Goal: Transaction & Acquisition: Purchase product/service

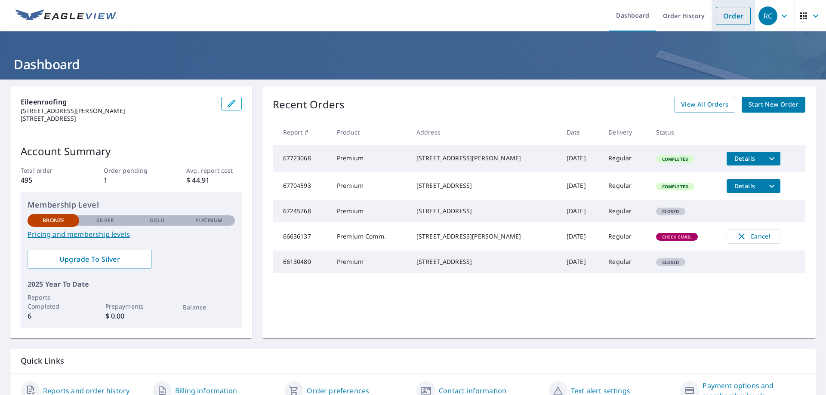
click at [732, 19] on link "Order" at bounding box center [733, 16] width 35 height 18
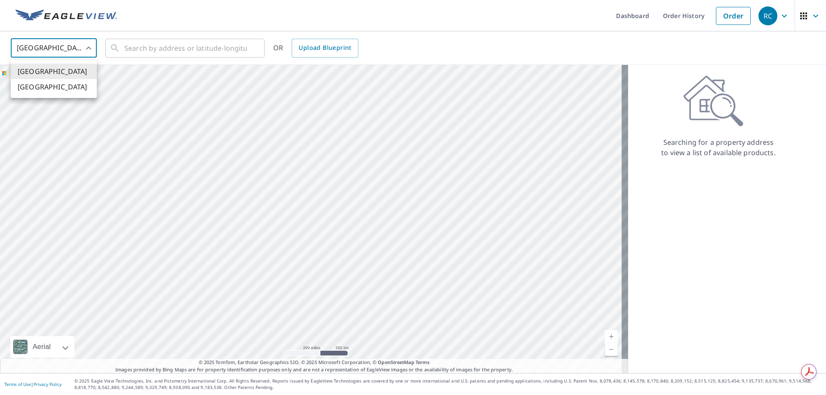
click at [89, 47] on body "RC RC Dashboard Order History Order RC United States US ​ ​ OR Upload Blueprint…" at bounding box center [413, 197] width 826 height 395
click at [48, 90] on li "[GEOGRAPHIC_DATA]" at bounding box center [54, 86] width 86 height 15
type input "CA"
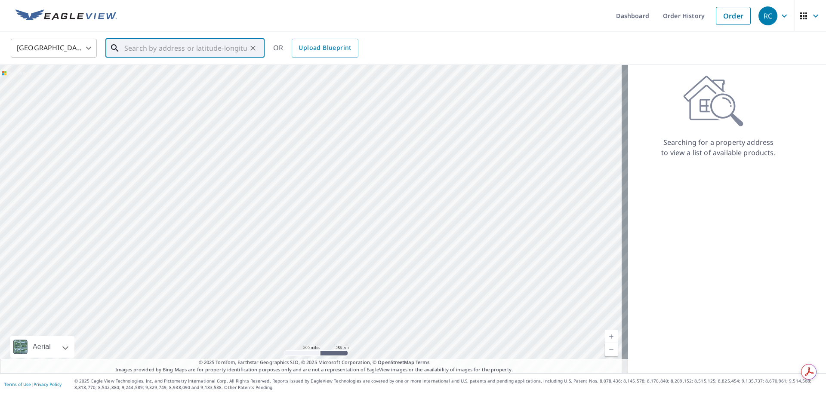
click at [143, 46] on input "text" at bounding box center [185, 48] width 123 height 24
click at [148, 74] on span "[STREET_ADDRESS][PERSON_NAME][PERSON_NAME]" at bounding box center [190, 78] width 135 height 21
type input "[STREET_ADDRESS][PERSON_NAME][PERSON_NAME]"
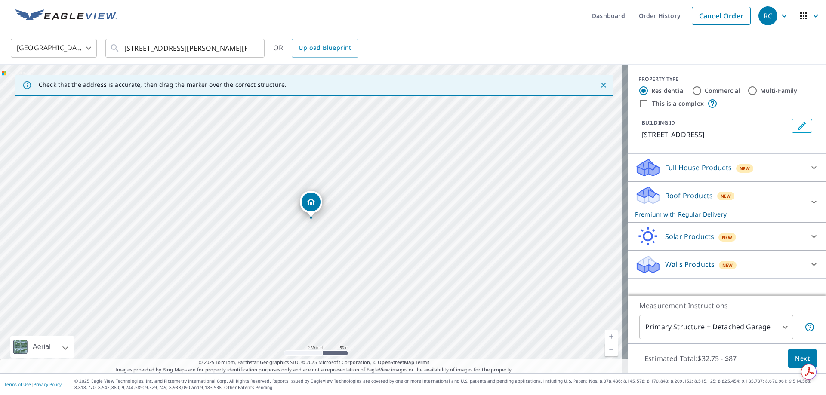
click at [695, 201] on p "Roof Products" at bounding box center [689, 196] width 48 height 10
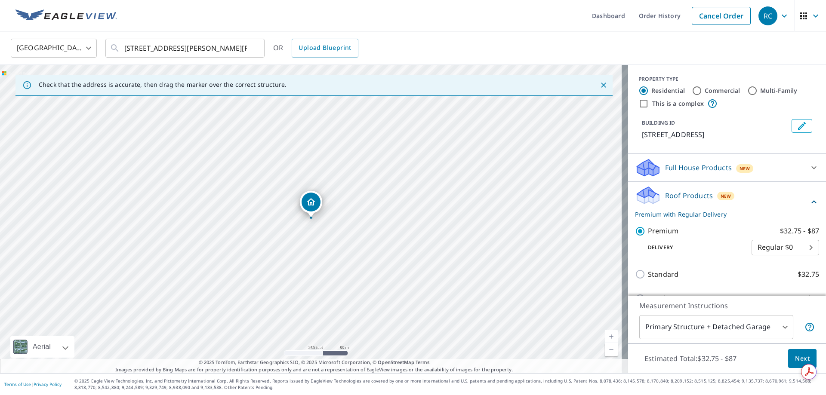
click at [639, 102] on input "This is a complex" at bounding box center [644, 104] width 10 height 10
checkbox input "true"
radio input "false"
radio input "true"
type input "4"
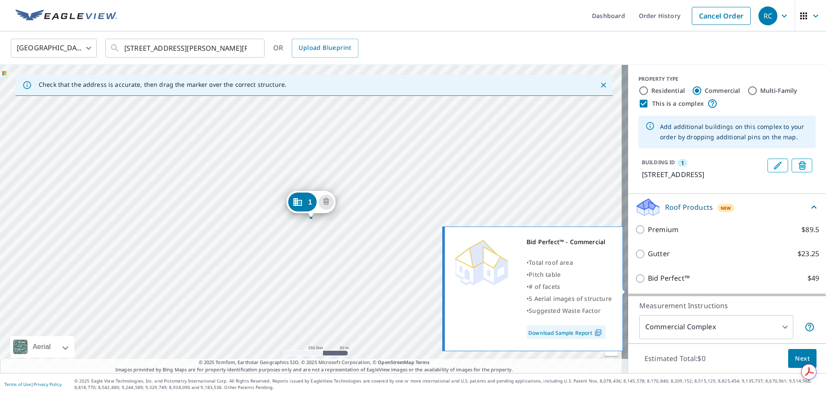
click at [635, 284] on input "Bid Perfect™ $49" at bounding box center [641, 279] width 13 height 10
checkbox input "true"
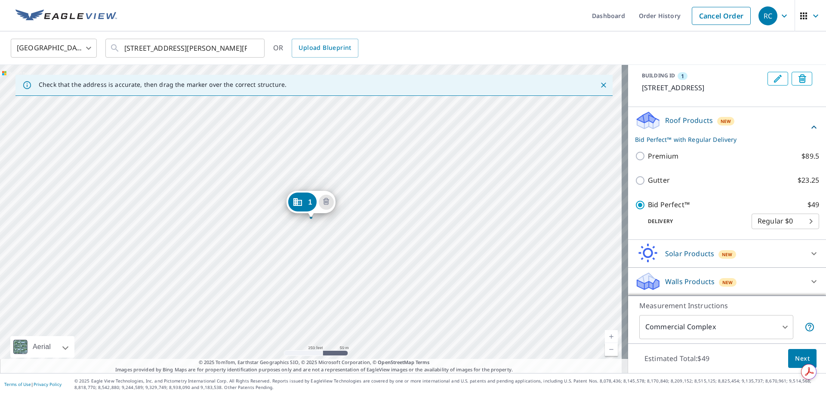
scroll to position [97, 0]
click at [797, 358] on span "Next" at bounding box center [802, 359] width 15 height 11
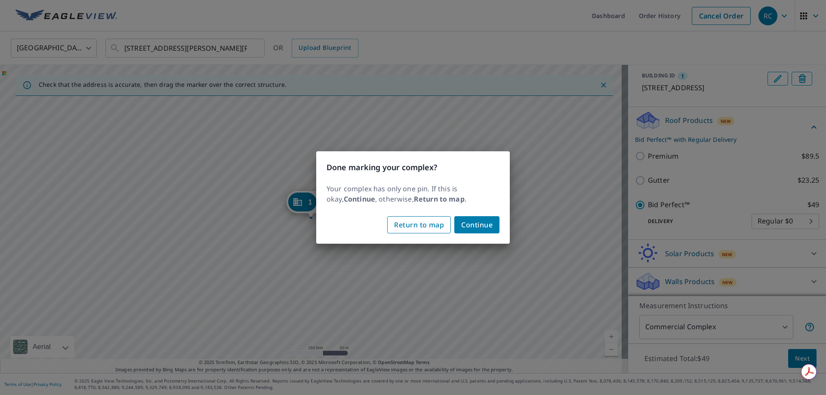
click at [433, 229] on span "Return to map" at bounding box center [419, 225] width 50 height 12
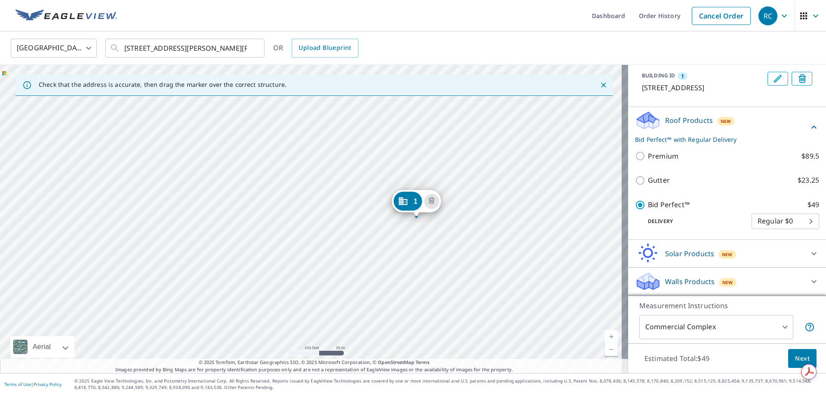
click at [404, 203] on icon "Dropped pin, building 1, Commercial property, 50 SILVER LINDEN DR RICHMOND HILL…" at bounding box center [403, 201] width 10 height 10
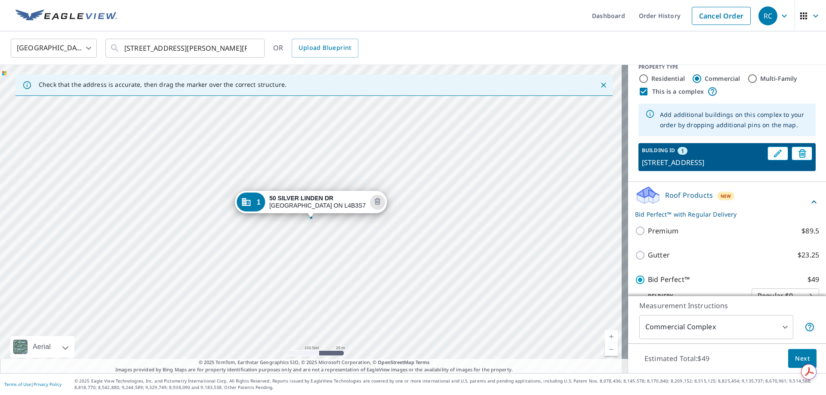
scroll to position [11, 0]
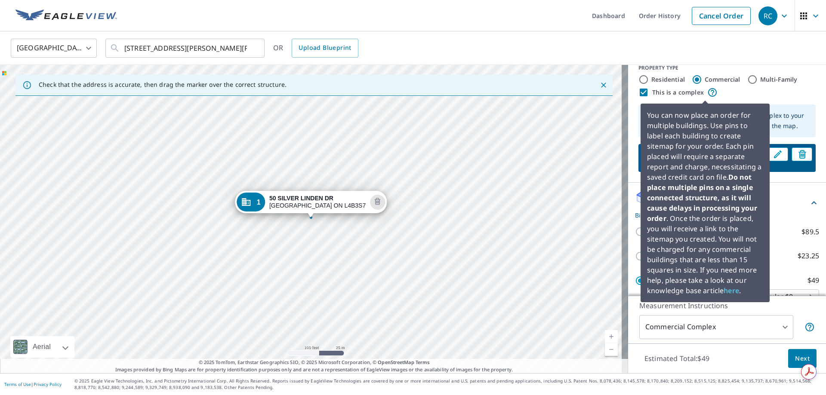
click at [708, 92] on icon at bounding box center [712, 92] width 9 height 9
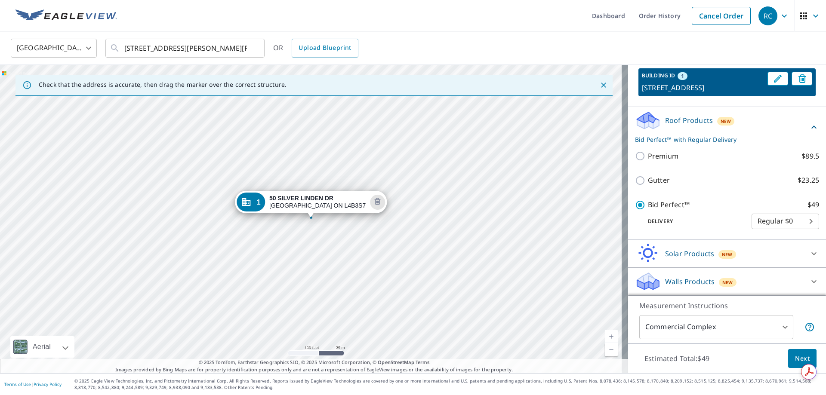
scroll to position [97, 0]
click at [347, 179] on div "1 [STREET_ADDRESS][PERSON_NAME][PERSON_NAME]" at bounding box center [314, 219] width 628 height 309
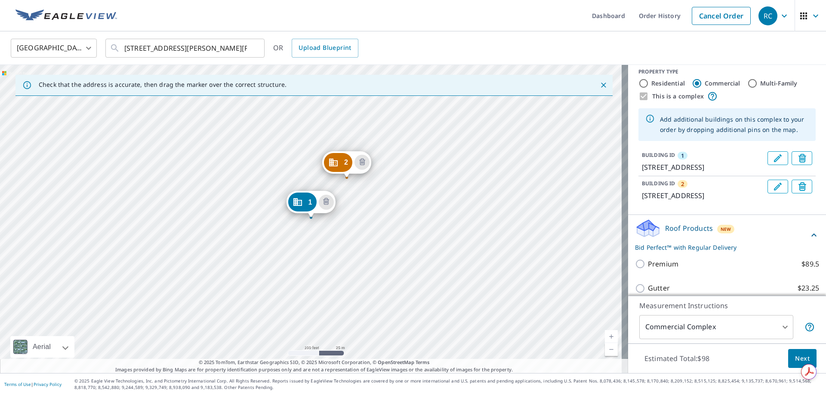
scroll to position [7, 0]
click at [442, 256] on div "2 50 SILVER LINDEN [PERSON_NAME][GEOGRAPHIC_DATA][PERSON_NAME] ON L4B3S7 1 50 S…" at bounding box center [314, 219] width 628 height 309
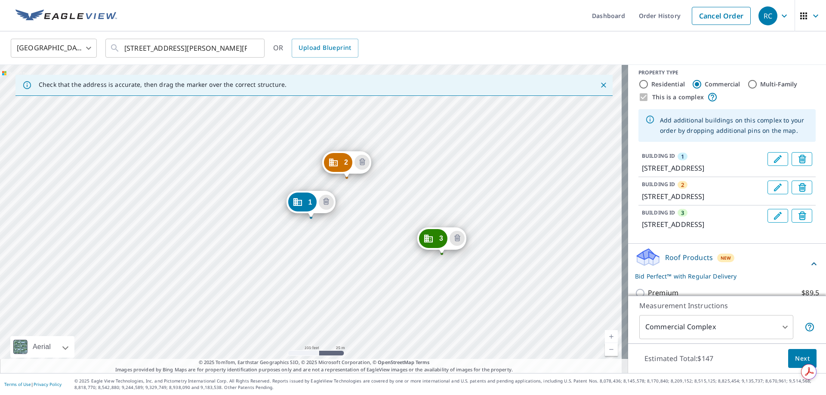
scroll to position [0, 0]
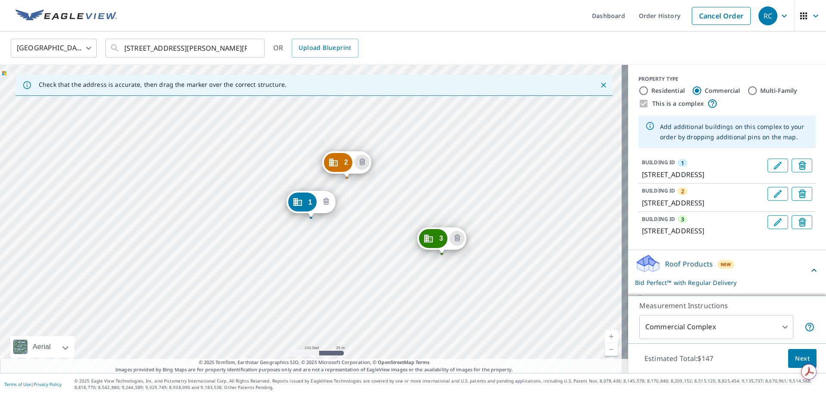
click at [328, 201] on icon "Delete building 1" at bounding box center [326, 201] width 6 height 7
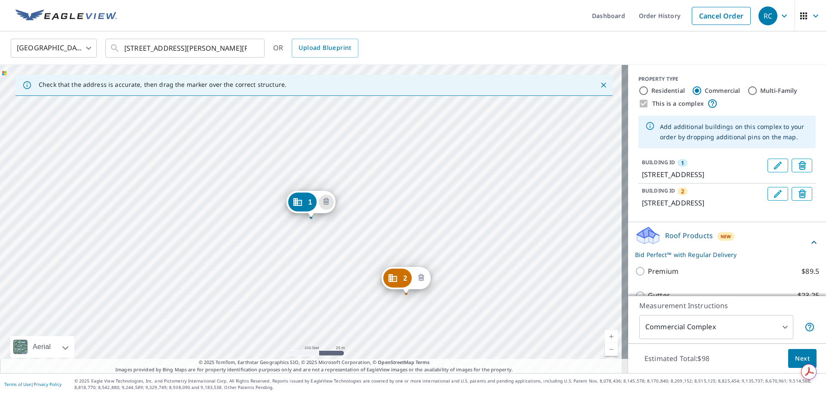
click at [418, 276] on icon "Delete building 2" at bounding box center [421, 278] width 10 height 10
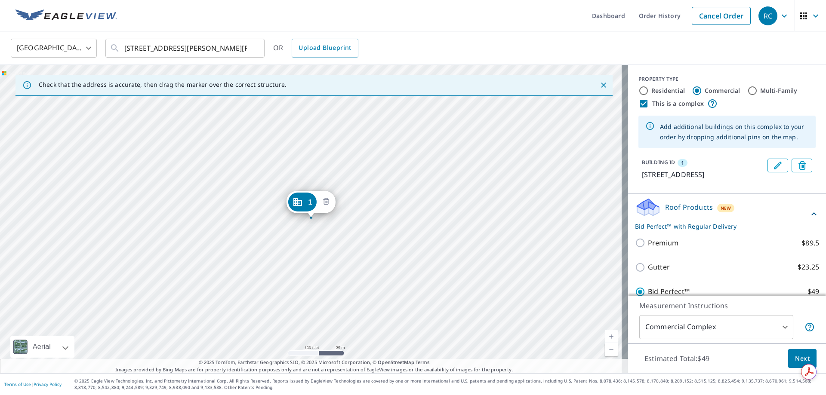
click at [327, 197] on button "Delete building 1" at bounding box center [326, 202] width 15 height 15
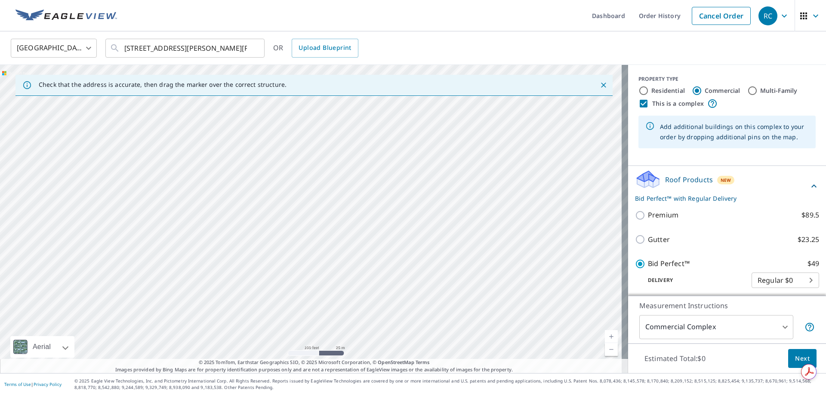
click at [447, 259] on div at bounding box center [314, 219] width 628 height 309
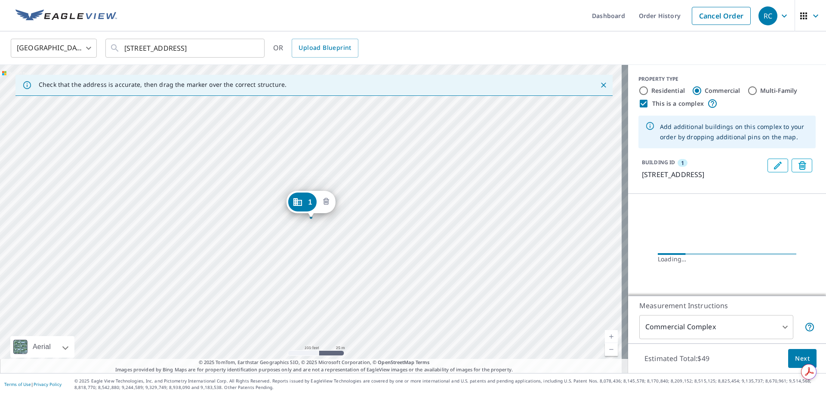
click at [325, 204] on icon "Delete building 1" at bounding box center [326, 202] width 10 height 10
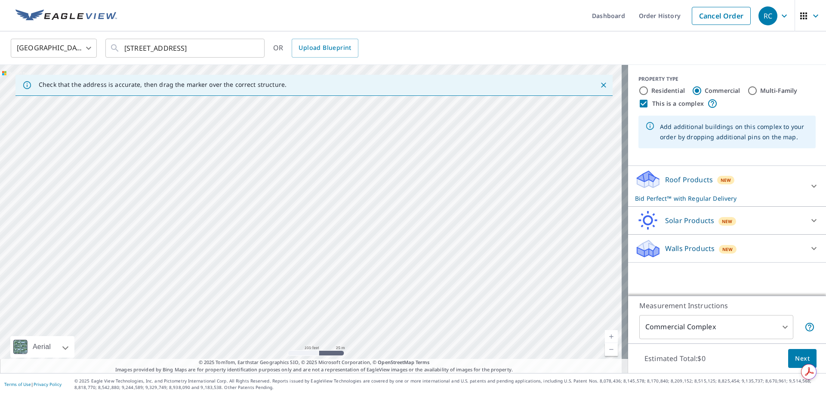
click at [288, 141] on div at bounding box center [314, 219] width 628 height 309
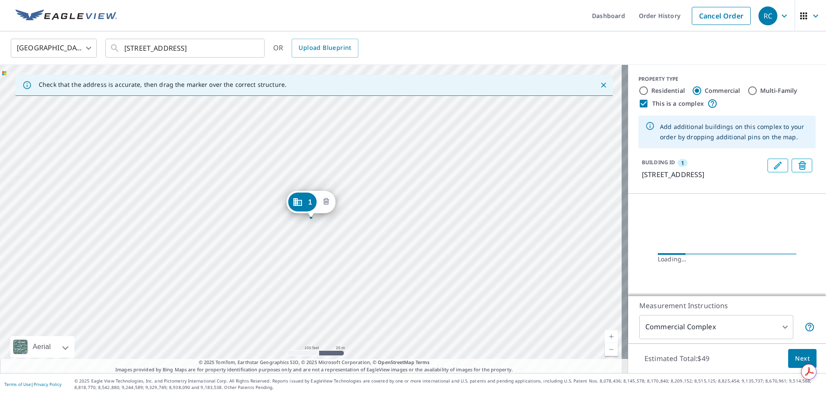
click at [327, 199] on icon "Delete building 1" at bounding box center [326, 202] width 10 height 10
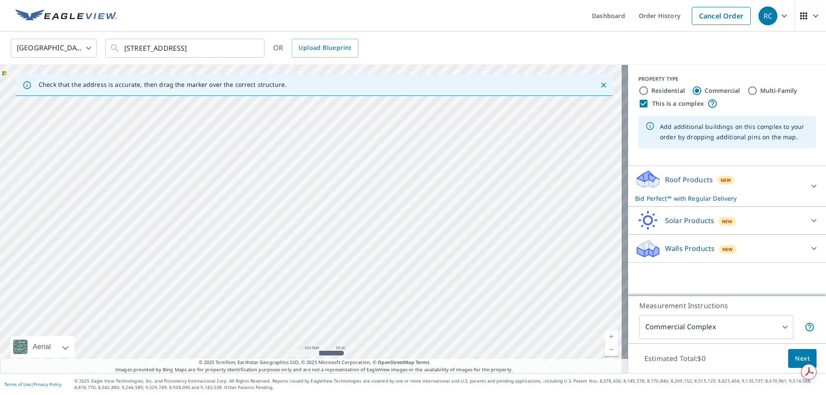
drag, startPoint x: 324, startPoint y: 152, endPoint x: 360, endPoint y: 258, distance: 111.9
click at [360, 258] on div at bounding box center [314, 219] width 628 height 309
drag, startPoint x: 346, startPoint y: 206, endPoint x: 370, endPoint y: 241, distance: 42.8
click at [370, 241] on div at bounding box center [314, 219] width 628 height 309
click at [347, 212] on div at bounding box center [314, 219] width 628 height 309
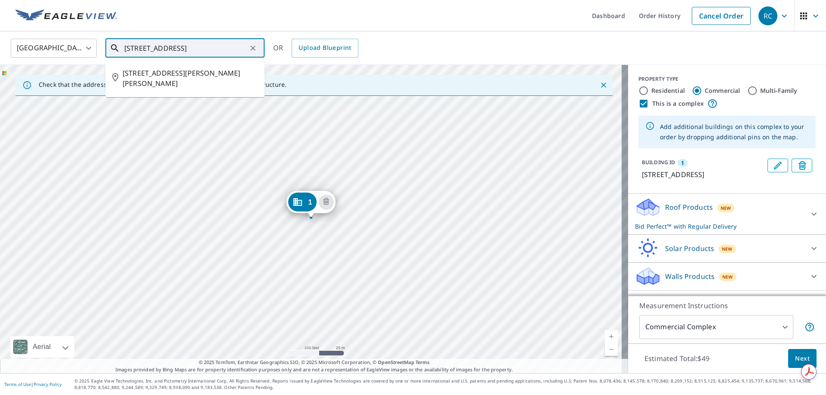
click at [132, 50] on input "[STREET_ADDRESS]" at bounding box center [185, 48] width 123 height 24
click at [204, 72] on span "[STREET_ADDRESS][PERSON_NAME][PERSON_NAME]" at bounding box center [190, 78] width 135 height 21
type input "[STREET_ADDRESS][PERSON_NAME][PERSON_NAME]"
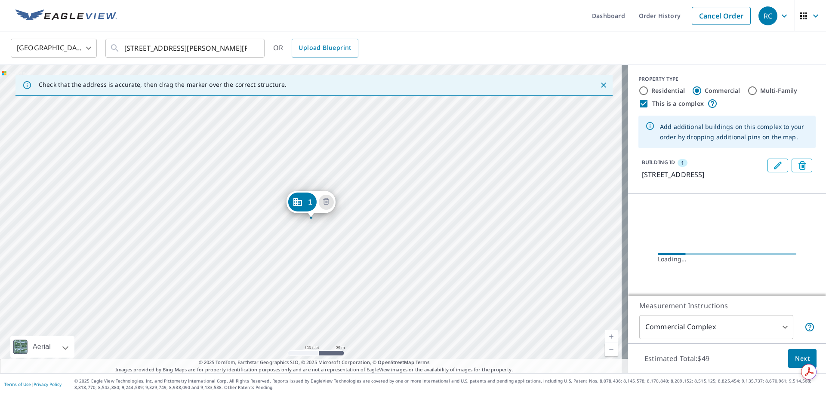
click at [432, 249] on div "1 [STREET_ADDRESS][PERSON_NAME][PERSON_NAME]" at bounding box center [314, 219] width 628 height 309
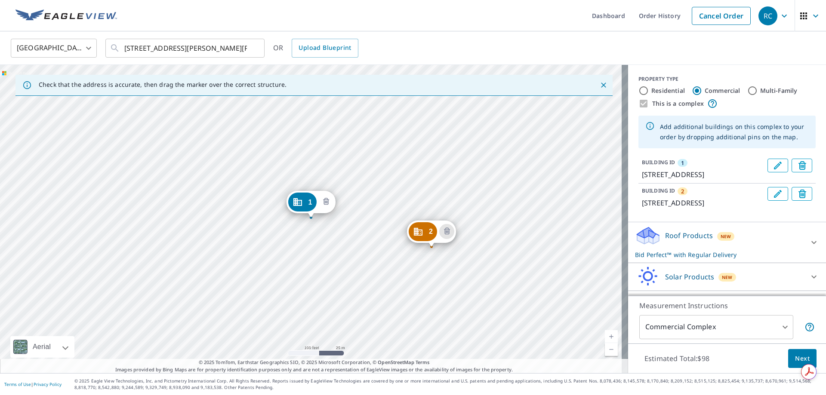
click at [321, 201] on icon "Delete building 1" at bounding box center [326, 202] width 10 height 10
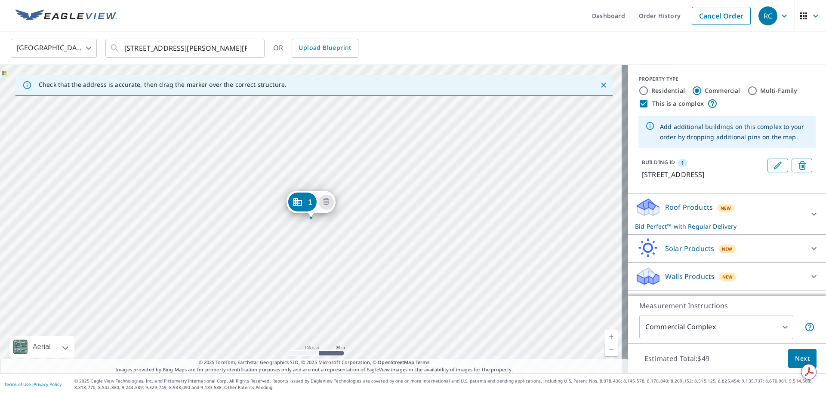
scroll to position [5, 0]
click at [796, 360] on span "Next" at bounding box center [802, 359] width 15 height 11
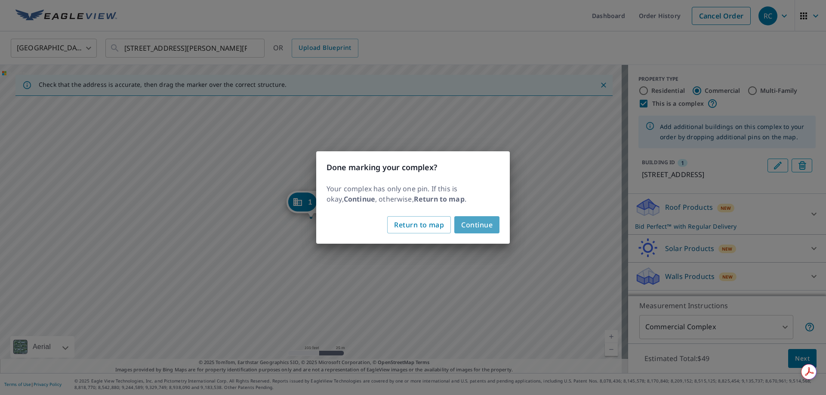
click at [491, 225] on span "Continue" at bounding box center [476, 225] width 31 height 12
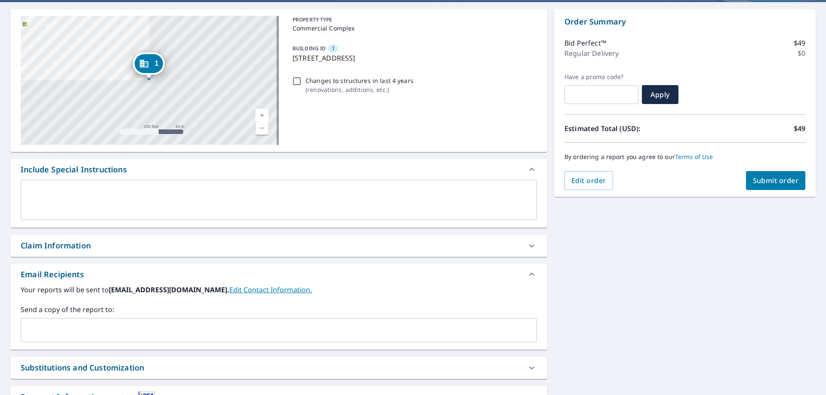
scroll to position [129, 0]
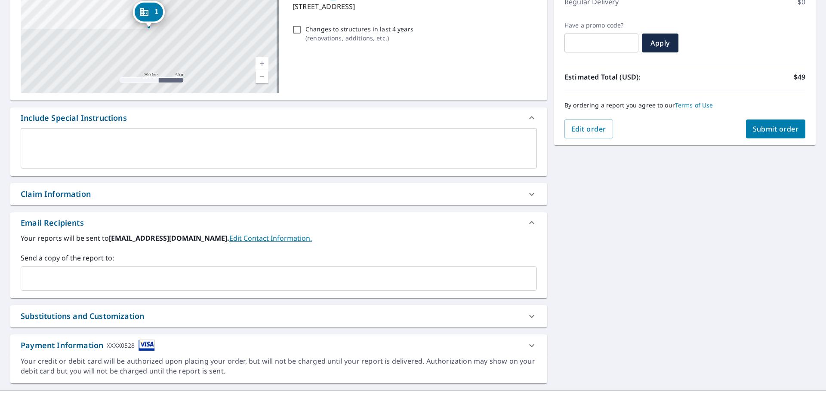
click at [235, 238] on link "Edit Contact Information." at bounding box center [270, 238] width 83 height 9
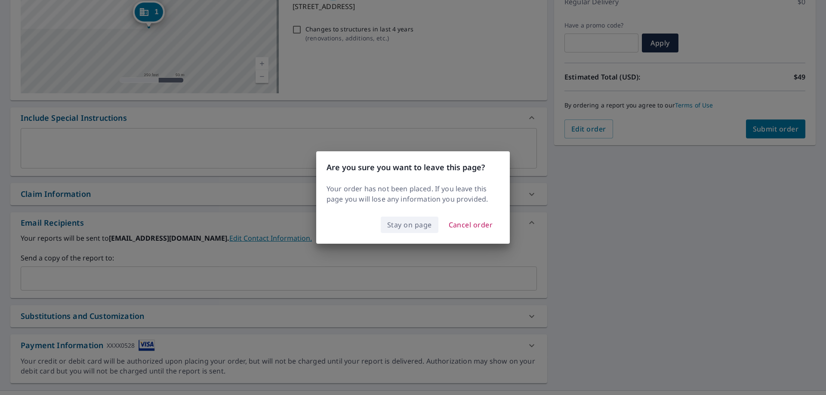
click at [401, 226] on span "Stay on page" at bounding box center [409, 225] width 45 height 12
checkbox input "true"
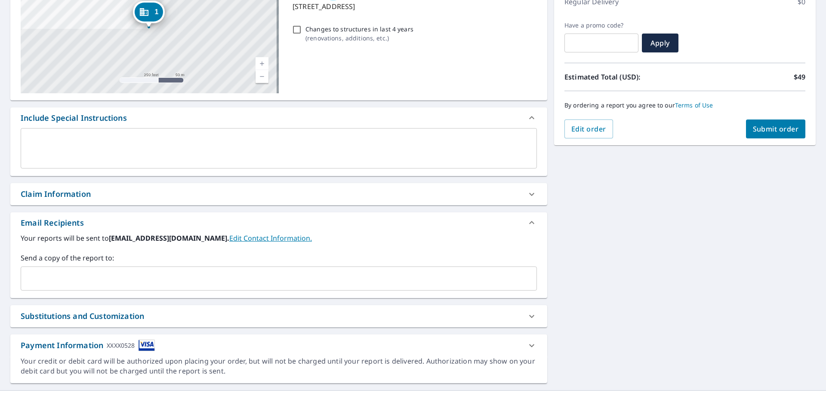
click at [42, 278] on input "text" at bounding box center [273, 279] width 496 height 16
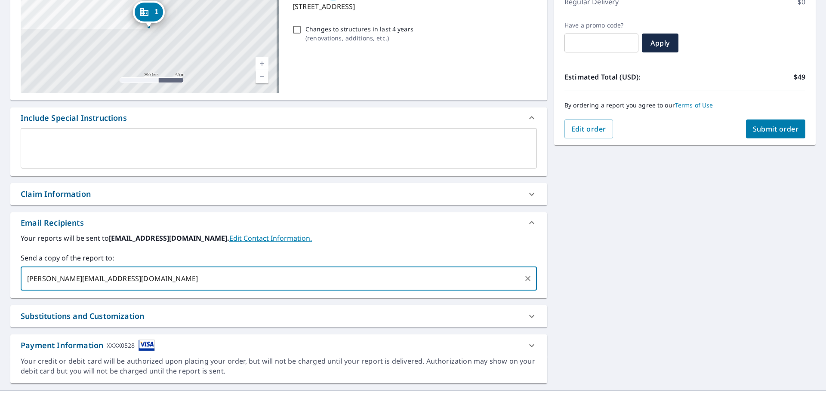
type input "[PERSON_NAME][EMAIL_ADDRESS][DOMAIN_NAME]"
click at [605, 307] on div "1 [STREET_ADDRESS][GEOGRAPHIC_DATA][PERSON_NAME][PERSON_NAME] A standard road m…" at bounding box center [413, 171] width 826 height 440
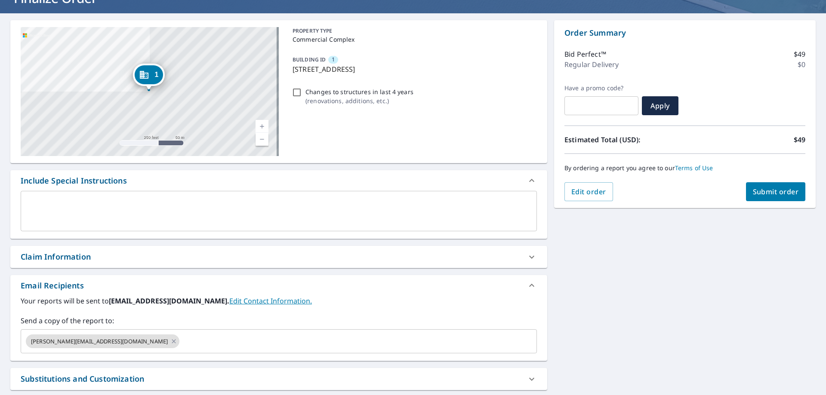
scroll to position [86, 0]
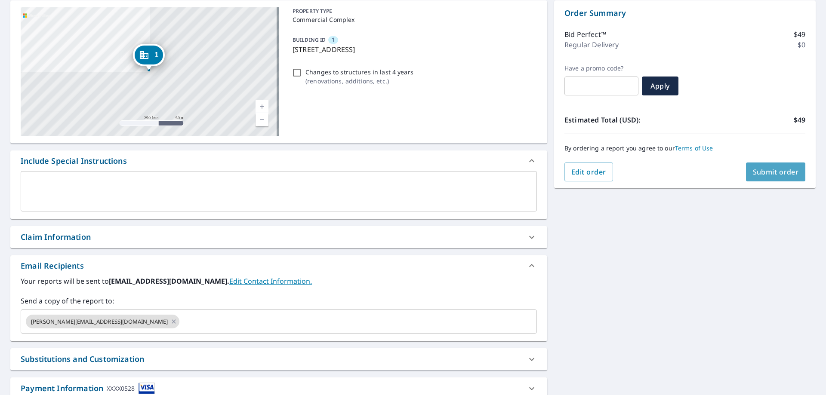
click at [765, 175] on span "Submit order" at bounding box center [776, 171] width 46 height 9
checkbox input "true"
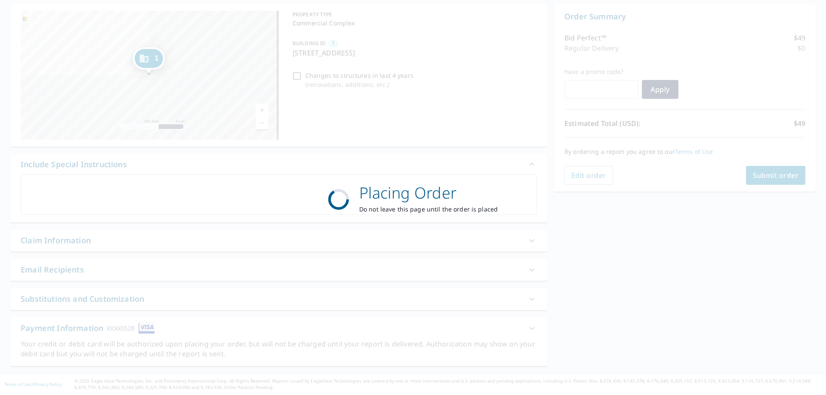
scroll to position [83, 0]
